Goal: Task Accomplishment & Management: Use online tool/utility

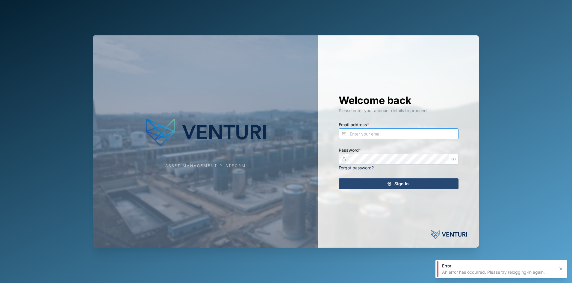
type input "[EMAIL_ADDRESS][DOMAIN_NAME]"
click at [399, 187] on span "Sign In" at bounding box center [401, 183] width 14 height 10
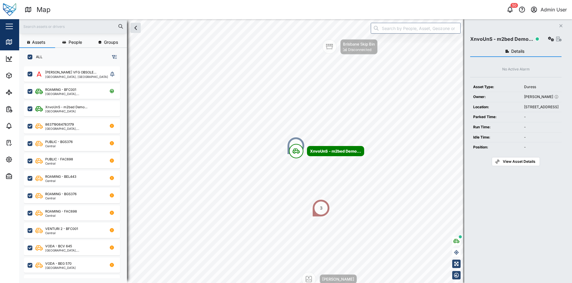
click at [2, 26] on div "Close" at bounding box center [39, 26] width 78 height 14
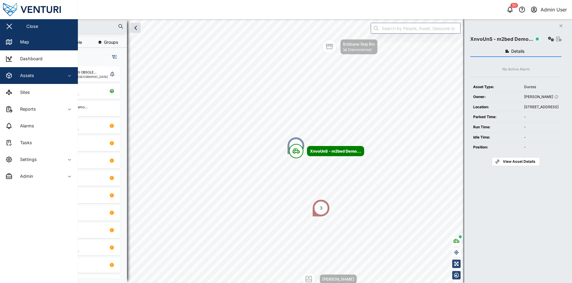
click at [51, 71] on span "Assets" at bounding box center [32, 75] width 55 height 17
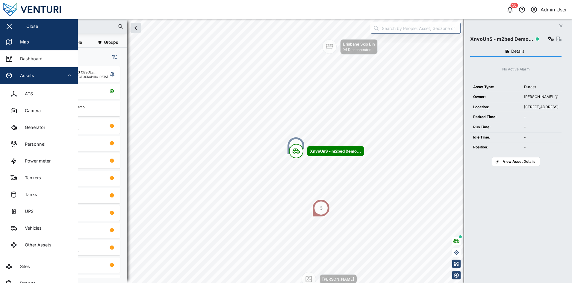
click at [58, 78] on div "Assets" at bounding box center [32, 75] width 55 height 7
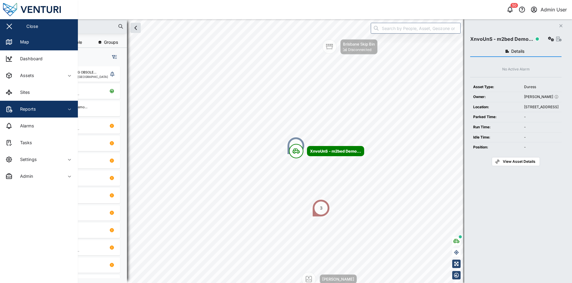
click at [55, 108] on div "Reports" at bounding box center [32, 108] width 55 height 7
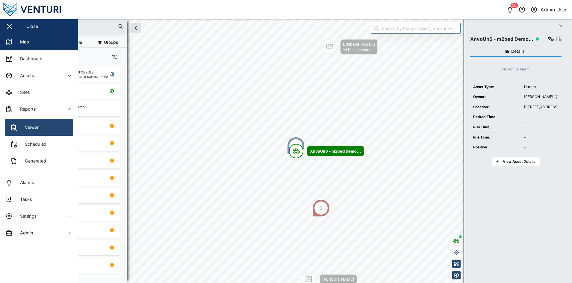
click at [52, 122] on link "Viewer" at bounding box center [39, 127] width 68 height 17
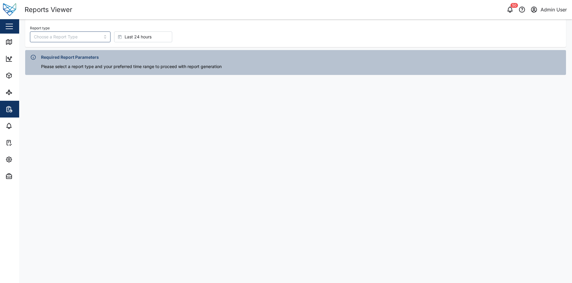
click at [91, 31] on div "Report type" at bounding box center [70, 33] width 81 height 18
click at [89, 35] on input "Report type" at bounding box center [70, 36] width 81 height 11
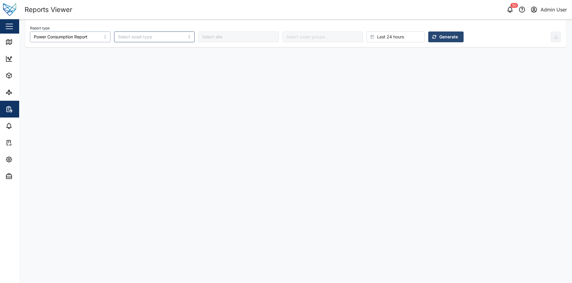
type input "Power Consumption Report"
click at [432, 37] on div "Generate" at bounding box center [445, 37] width 26 height 10
click at [375, 39] on div "Last 24 hours" at bounding box center [394, 37] width 49 height 10
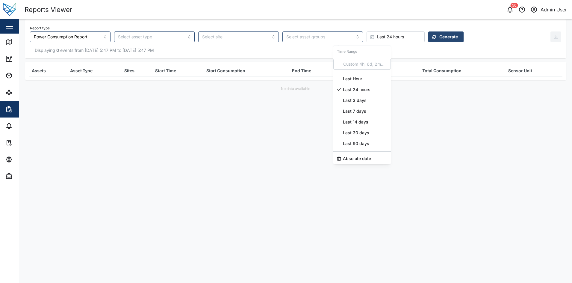
click at [368, 110] on div "Last 7 days" at bounding box center [361, 111] width 57 height 11
click at [439, 36] on span "Generate" at bounding box center [448, 37] width 19 height 10
click at [439, 39] on span "Generate" at bounding box center [448, 37] width 19 height 10
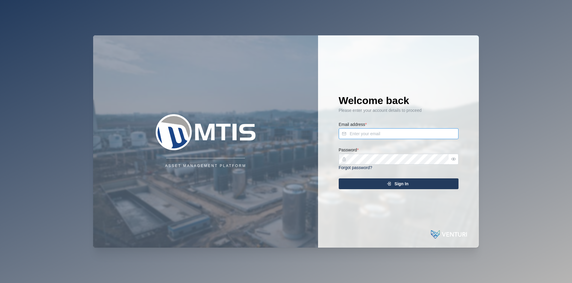
type input "[EMAIL_ADDRESS][DOMAIN_NAME]"
click at [388, 185] on icon "submit" at bounding box center [389, 183] width 5 height 5
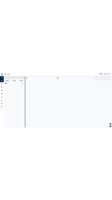
scroll to position [208, 93]
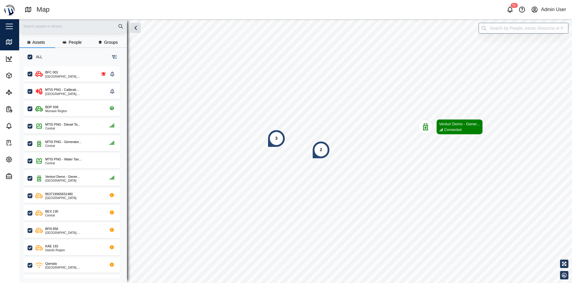
click at [13, 22] on button "button" at bounding box center [9, 26] width 10 height 10
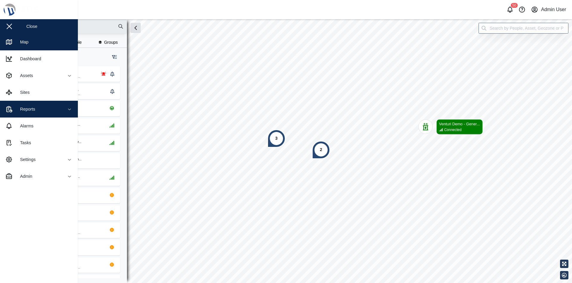
click at [46, 111] on div "Reports" at bounding box center [32, 108] width 55 height 7
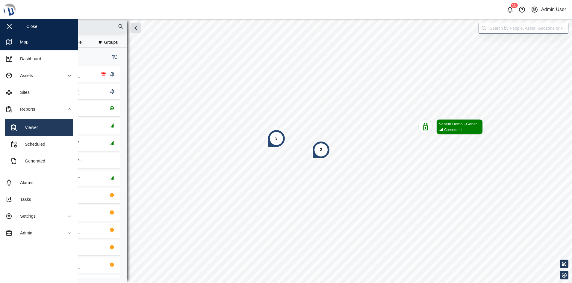
click at [48, 124] on link "Viewer" at bounding box center [39, 127] width 68 height 17
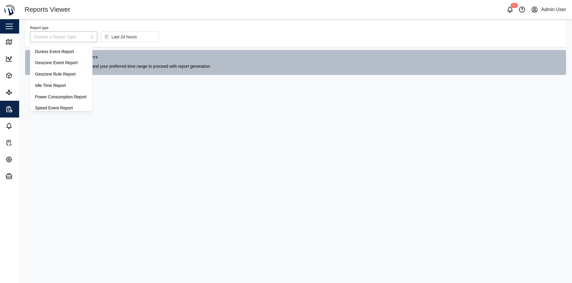
click at [75, 40] on input "Report type" at bounding box center [63, 36] width 67 height 11
type input "Power Consumption Report"
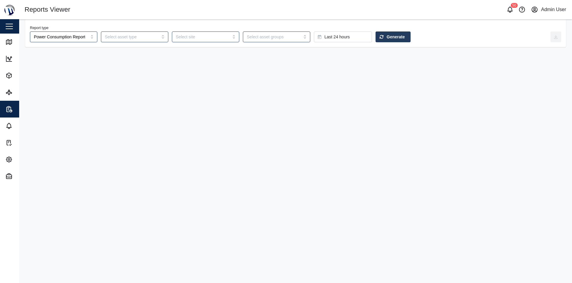
click at [387, 35] on span "Generate" at bounding box center [396, 37] width 18 height 10
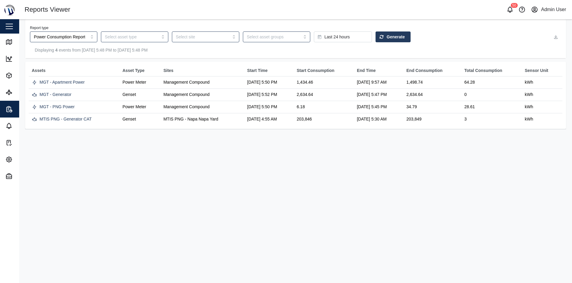
click at [307, 81] on td "1,434.46" at bounding box center [324, 82] width 60 height 12
drag, startPoint x: 307, startPoint y: 81, endPoint x: 302, endPoint y: 96, distance: 16.6
click at [302, 96] on td "2,634.64" at bounding box center [324, 95] width 60 height 12
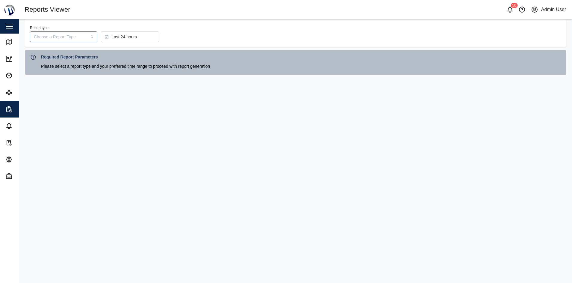
click at [3, 31] on div "Close" at bounding box center [39, 26] width 78 height 14
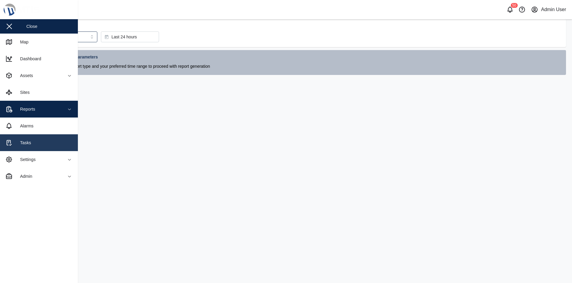
click at [44, 138] on link "Tasks" at bounding box center [39, 142] width 78 height 17
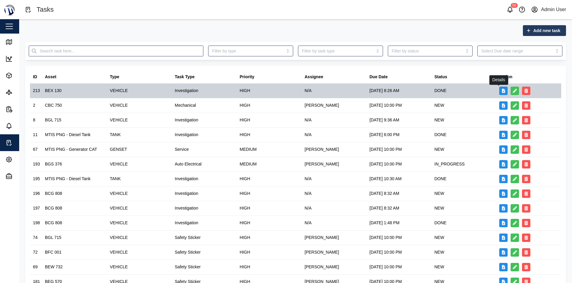
click at [502, 91] on icon "button" at bounding box center [503, 91] width 3 height 4
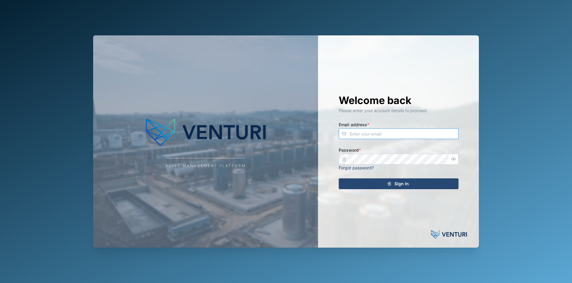
type input "fe-test-admin@venturi.io"
click at [403, 184] on span "Sign In" at bounding box center [401, 183] width 14 height 10
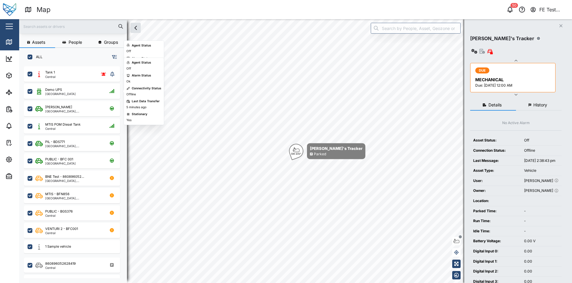
click at [12, 31] on button "button" at bounding box center [9, 26] width 10 height 10
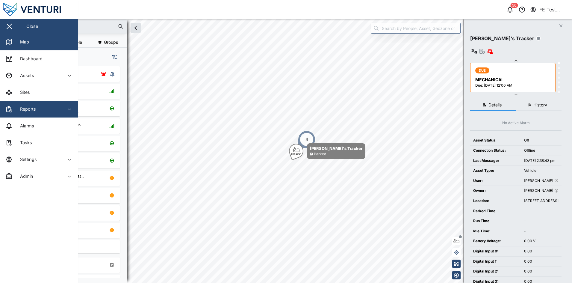
click at [46, 108] on div "Reports" at bounding box center [32, 108] width 55 height 7
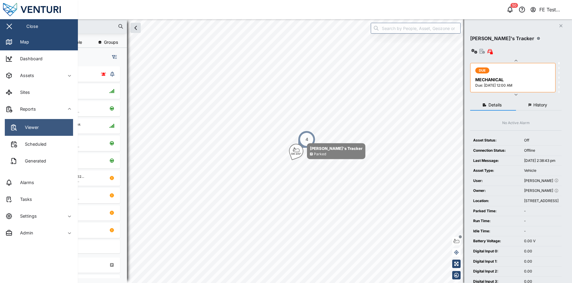
click at [50, 134] on link "Viewer" at bounding box center [39, 127] width 68 height 17
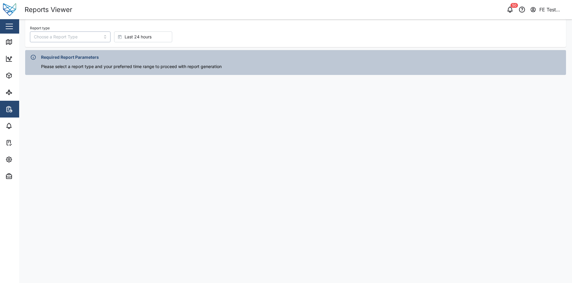
click at [90, 38] on input "Report type" at bounding box center [70, 36] width 81 height 11
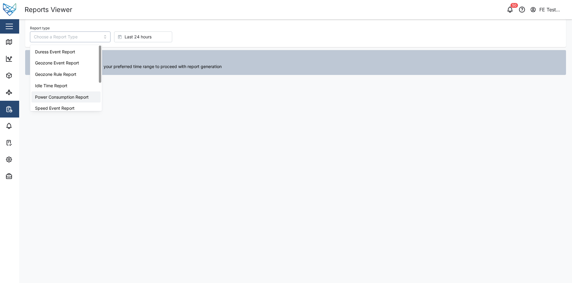
type input "Power Consumption Report"
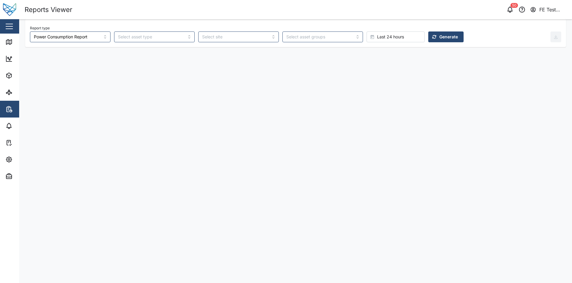
click at [422, 31] on div "Report type Power Consumption Report Last 24 hours Generate" at bounding box center [290, 33] width 520 height 18
click at [439, 35] on span "Generate" at bounding box center [448, 37] width 19 height 10
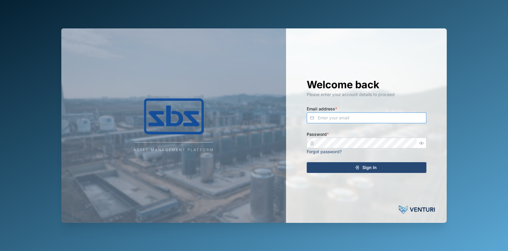
type input "[EMAIL_ADDRESS][DOMAIN_NAME]"
click at [364, 177] on div "Welcome back Please enter your account details to proceed Email address * [EMAI…" at bounding box center [367, 125] width 144 height 195
click at [374, 172] on span "Sign In" at bounding box center [370, 168] width 14 height 10
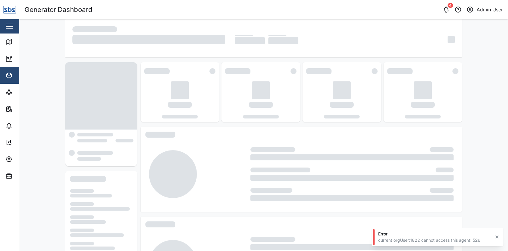
click at [11, 28] on button "button" at bounding box center [9, 26] width 10 height 10
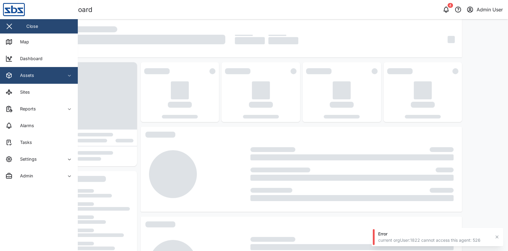
click at [44, 72] on div "Assets" at bounding box center [32, 75] width 55 height 7
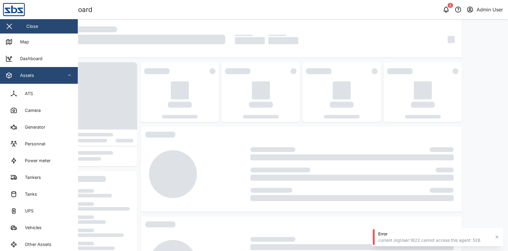
click at [44, 72] on div "Assets" at bounding box center [32, 75] width 55 height 7
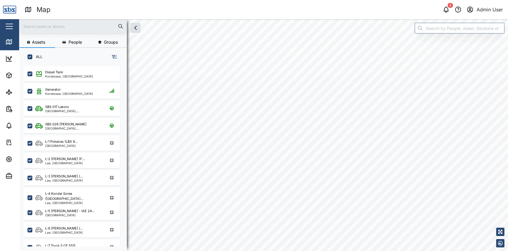
scroll to position [177, 93]
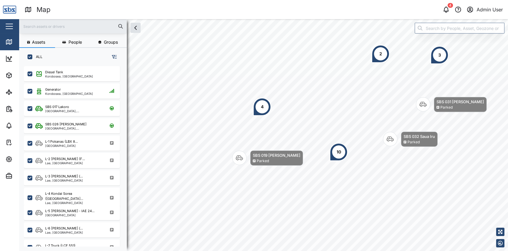
click at [7, 25] on button "button" at bounding box center [9, 26] width 10 height 10
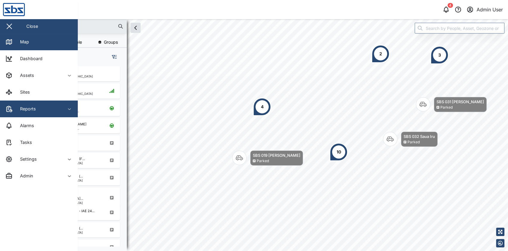
click at [35, 105] on span "Reports" at bounding box center [32, 109] width 55 height 17
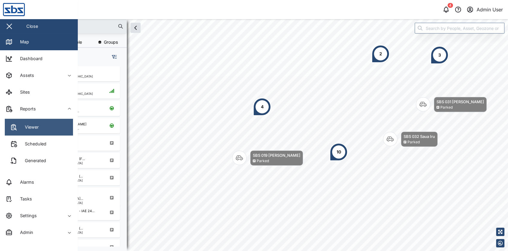
click at [55, 127] on link "Viewer" at bounding box center [39, 127] width 68 height 17
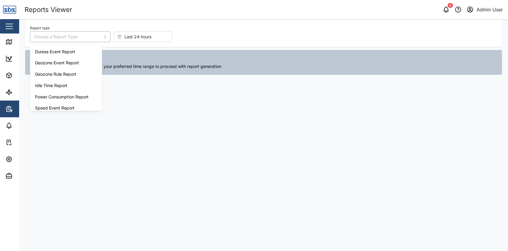
click at [86, 33] on input "Report type" at bounding box center [70, 36] width 81 height 11
type input "Power Consumption Report"
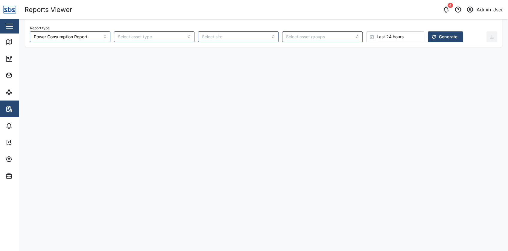
click at [439, 42] on span "Generate" at bounding box center [448, 37] width 19 height 10
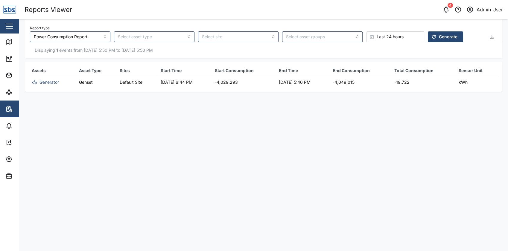
click at [428, 31] on button "Generate" at bounding box center [445, 36] width 35 height 11
